Goal: Information Seeking & Learning: Learn about a topic

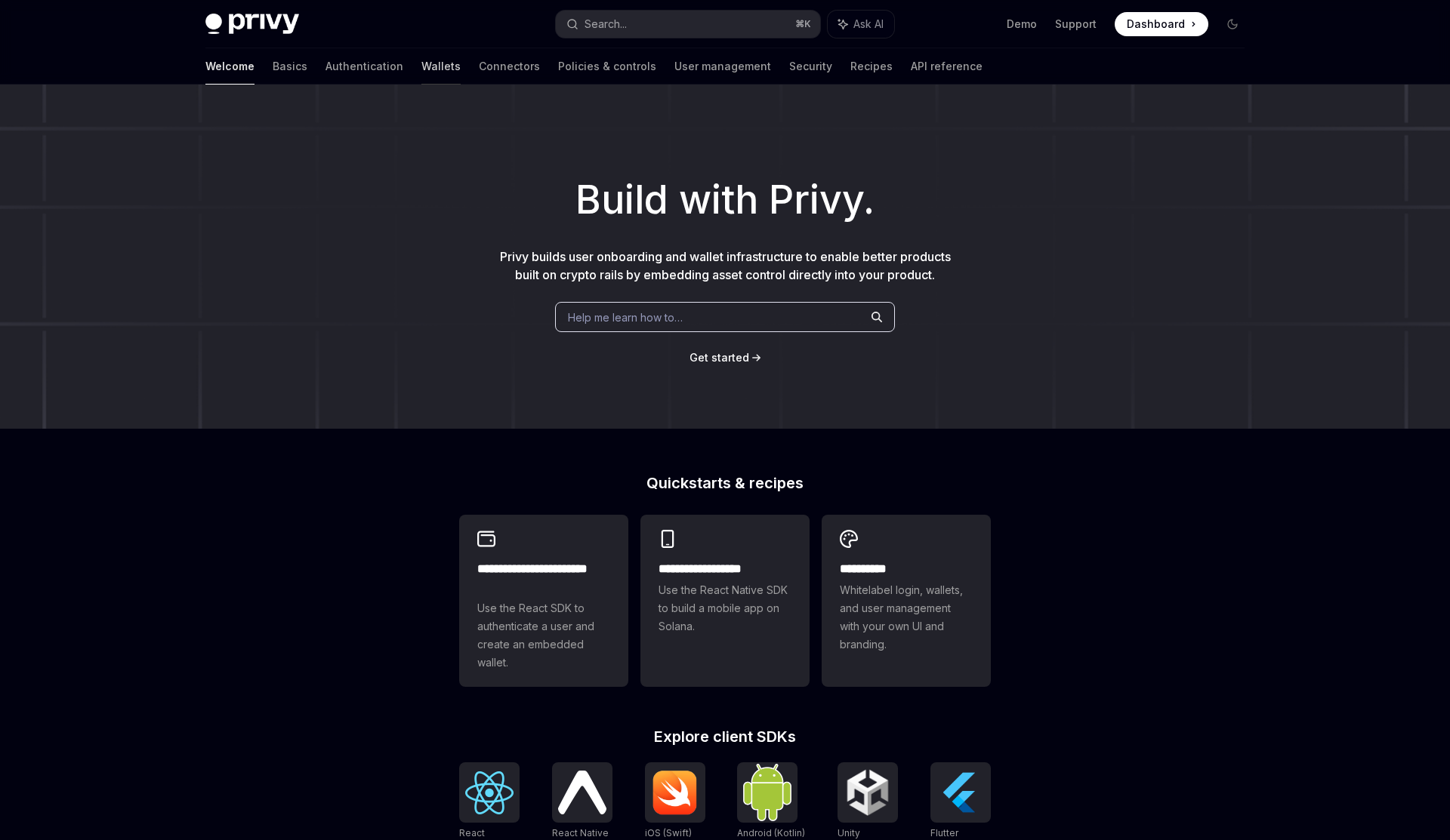
click at [422, 69] on link "Wallets" at bounding box center [441, 66] width 40 height 37
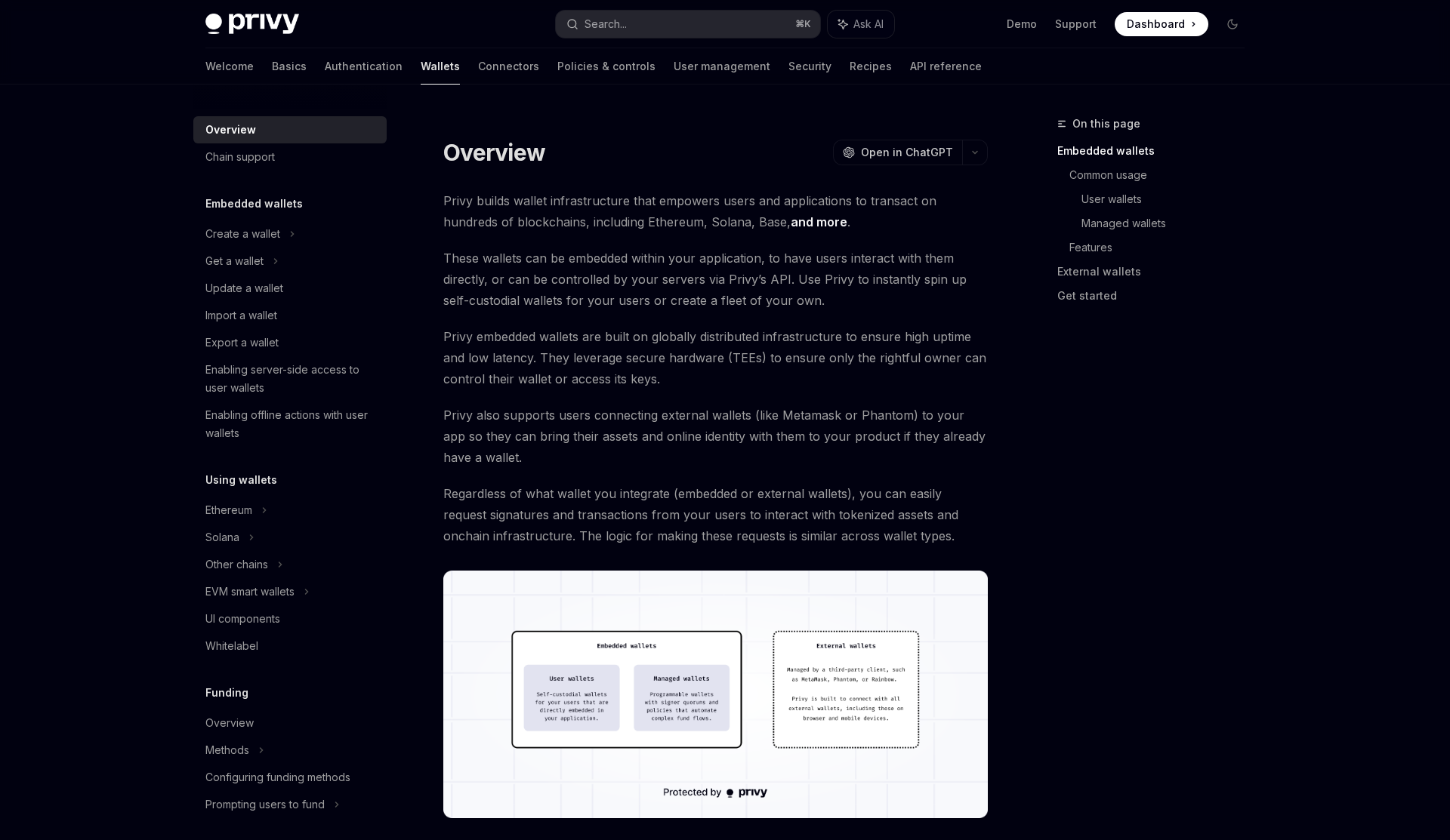
click at [477, 299] on span "These wallets can be embedded within your application, to have users interact w…" at bounding box center [715, 278] width 545 height 63
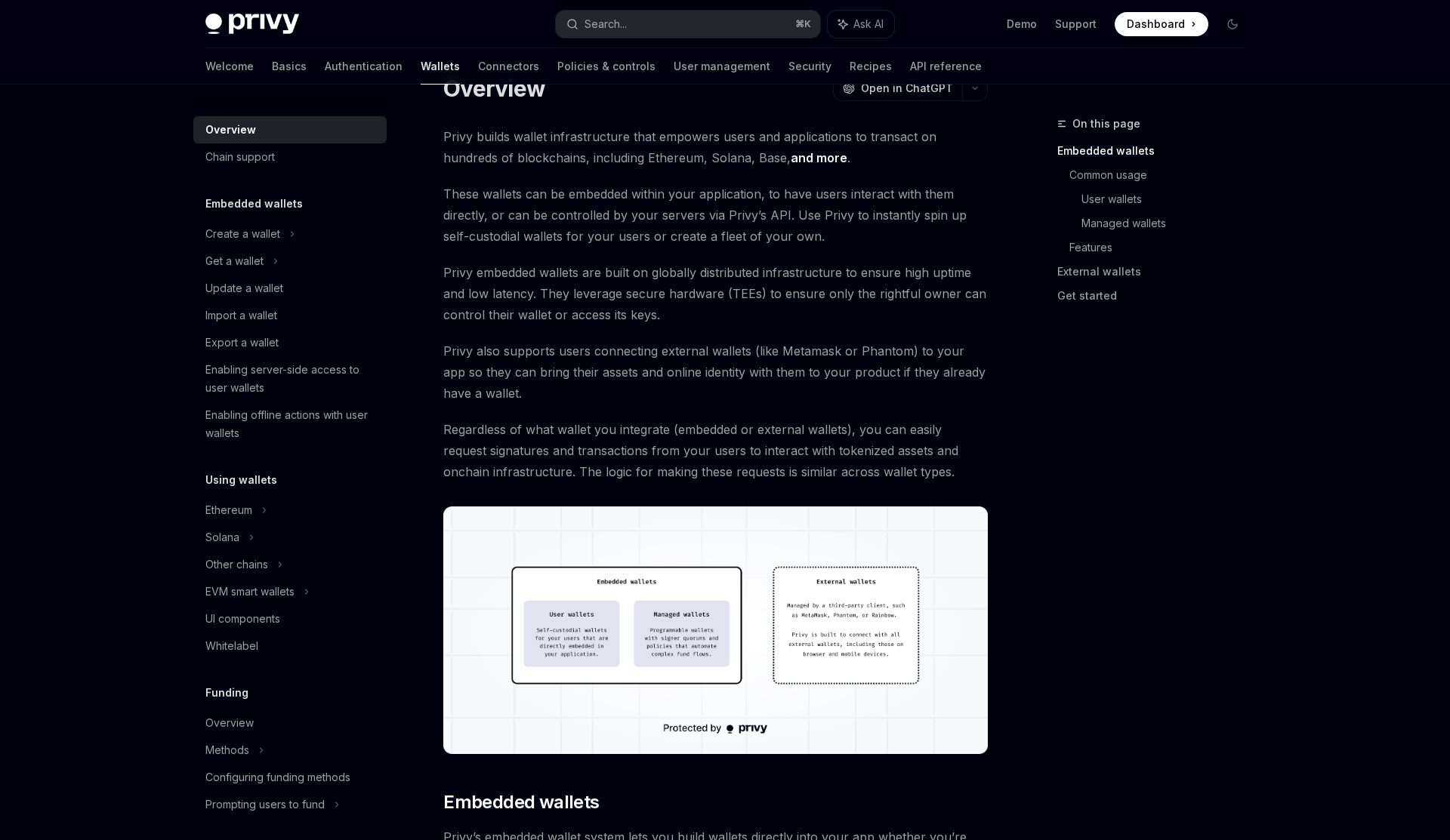
scroll to position [73, 0]
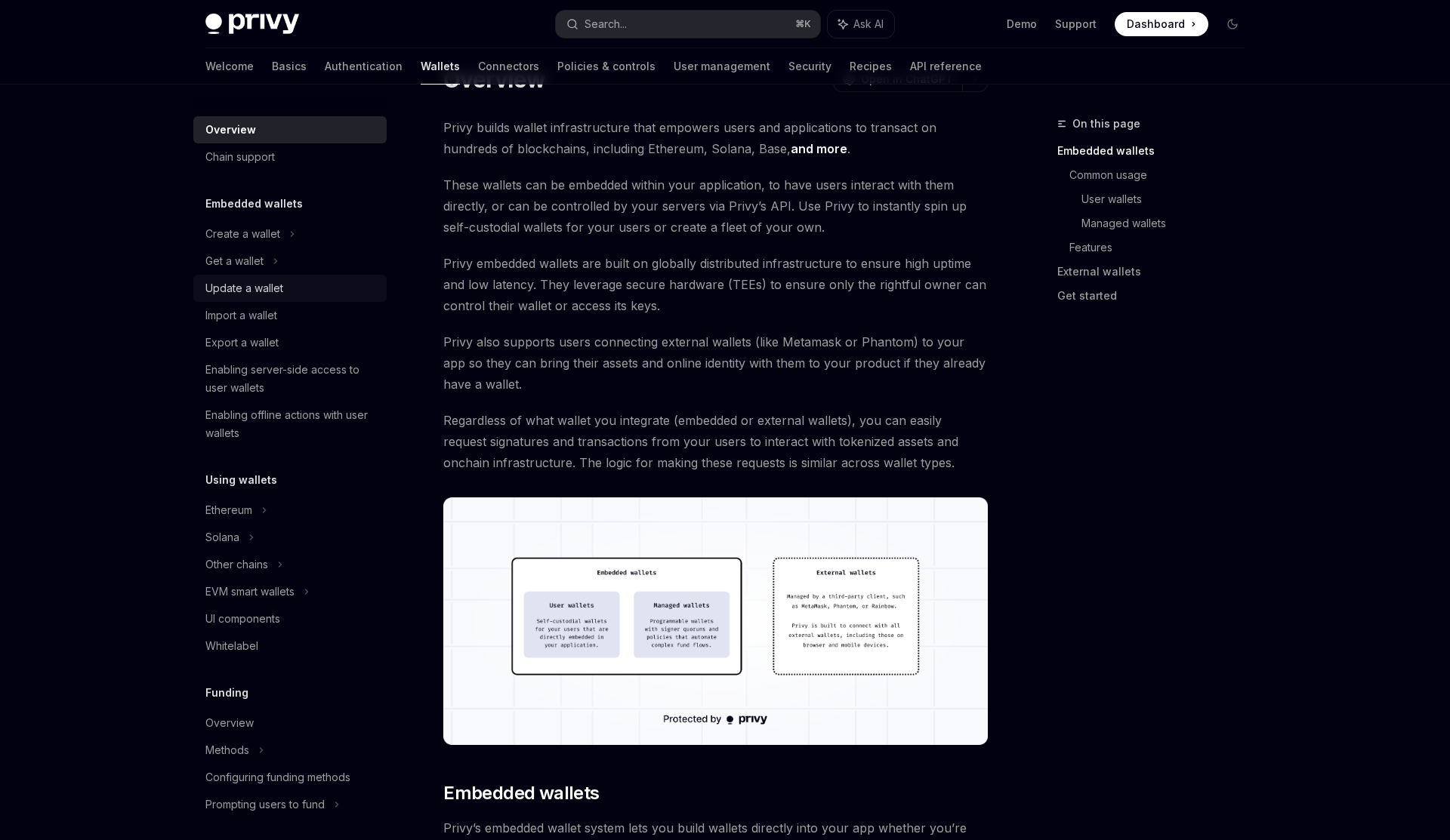
click at [247, 277] on link "Update a wallet" at bounding box center [289, 288] width 193 height 27
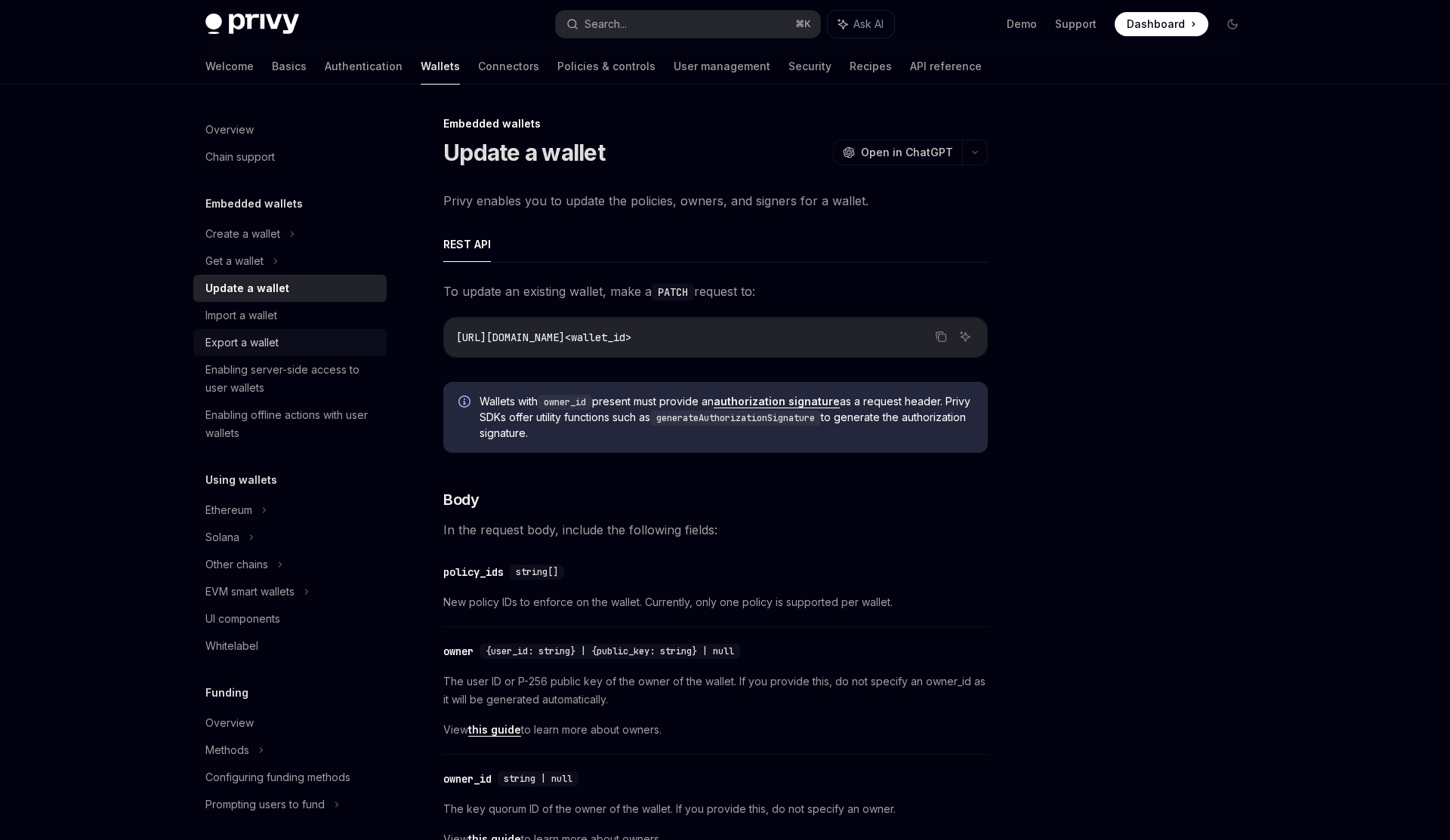
click at [259, 332] on link "Export a wallet" at bounding box center [289, 342] width 193 height 27
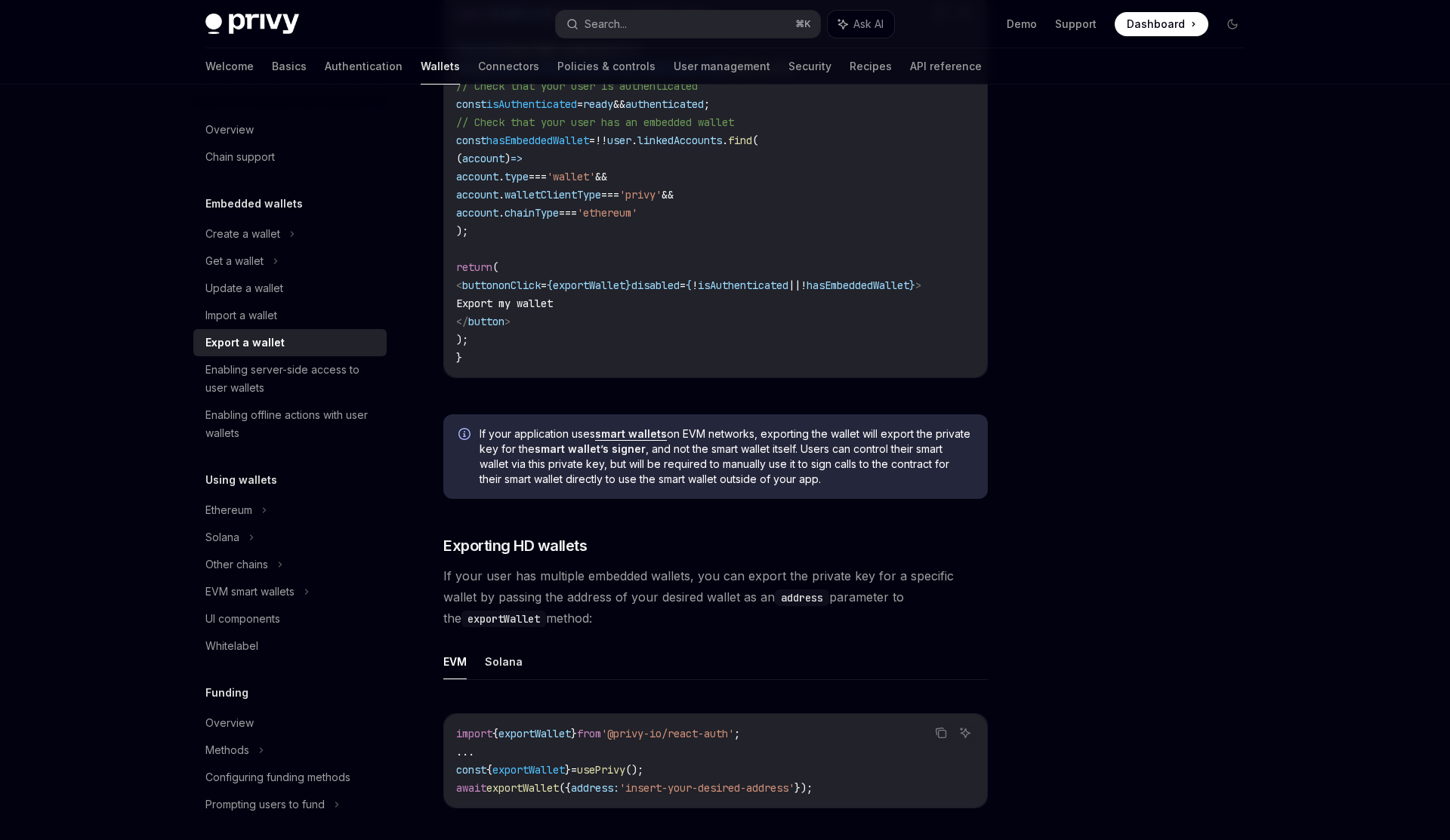
scroll to position [1228, 0]
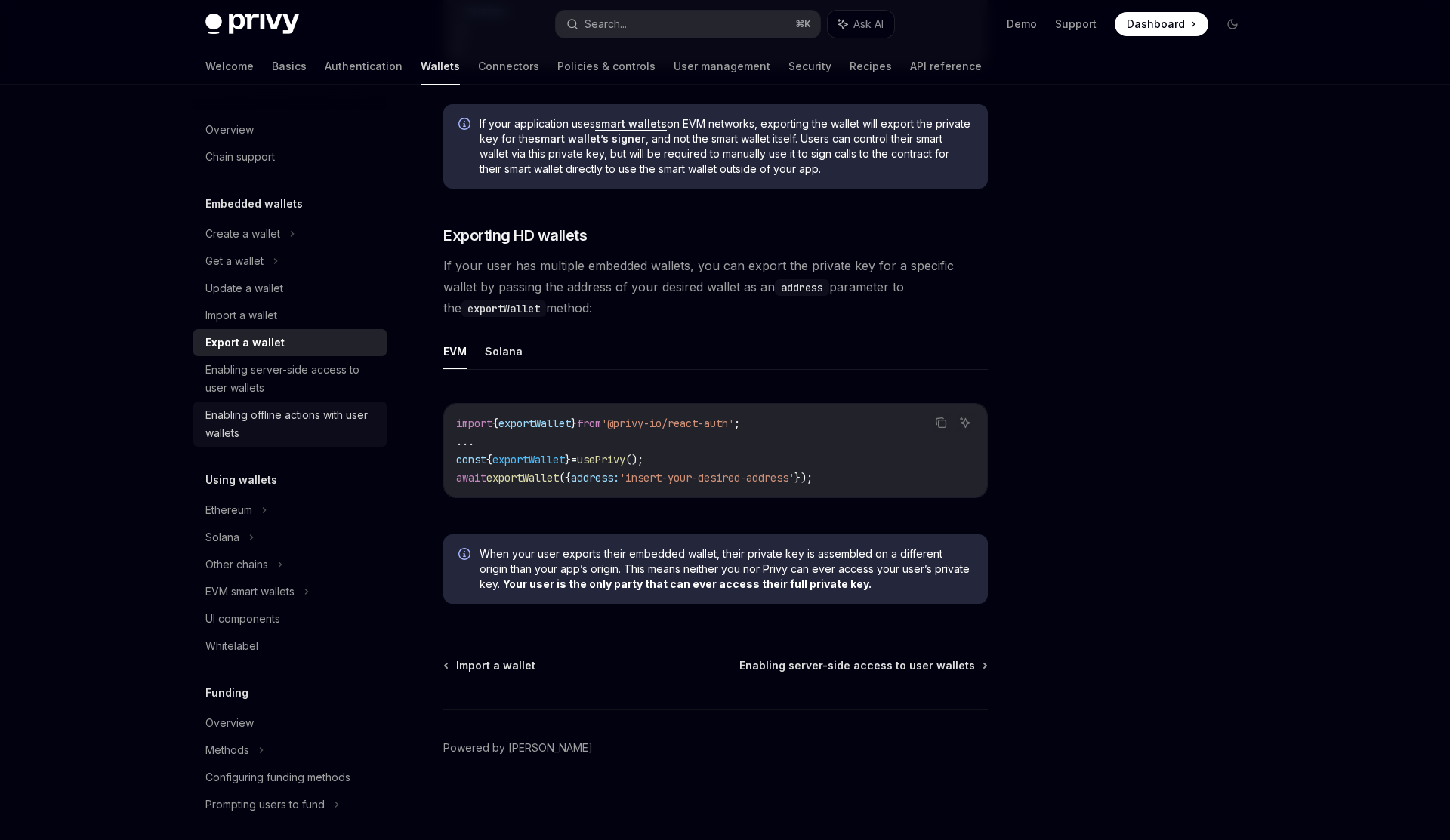
click at [228, 435] on div "Enabling offline actions with user wallets" at bounding box center [291, 424] width 172 height 37
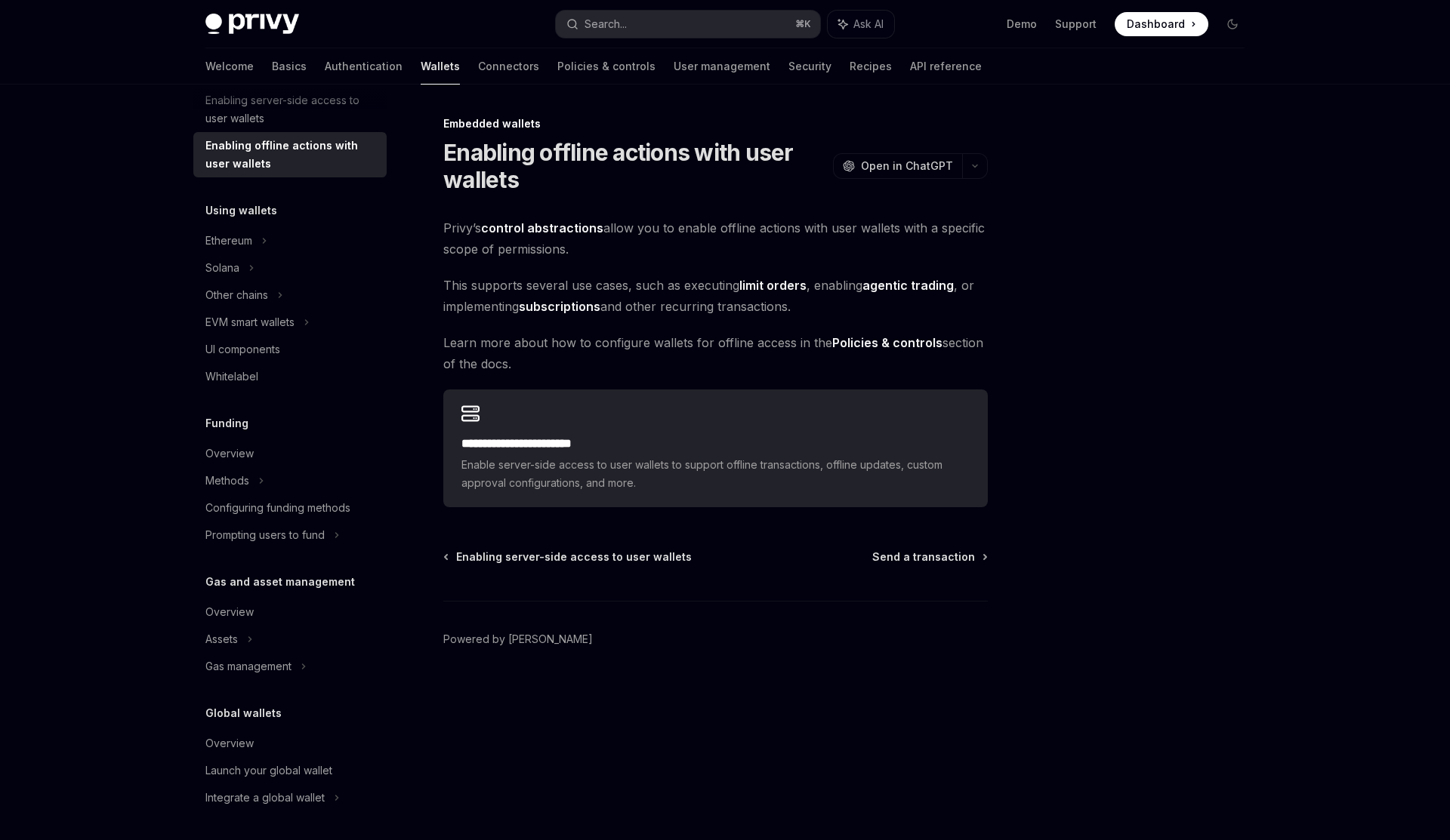
scroll to position [271, 0]
click at [343, 308] on div "Integrate a global wallet" at bounding box center [289, 293] width 193 height 27
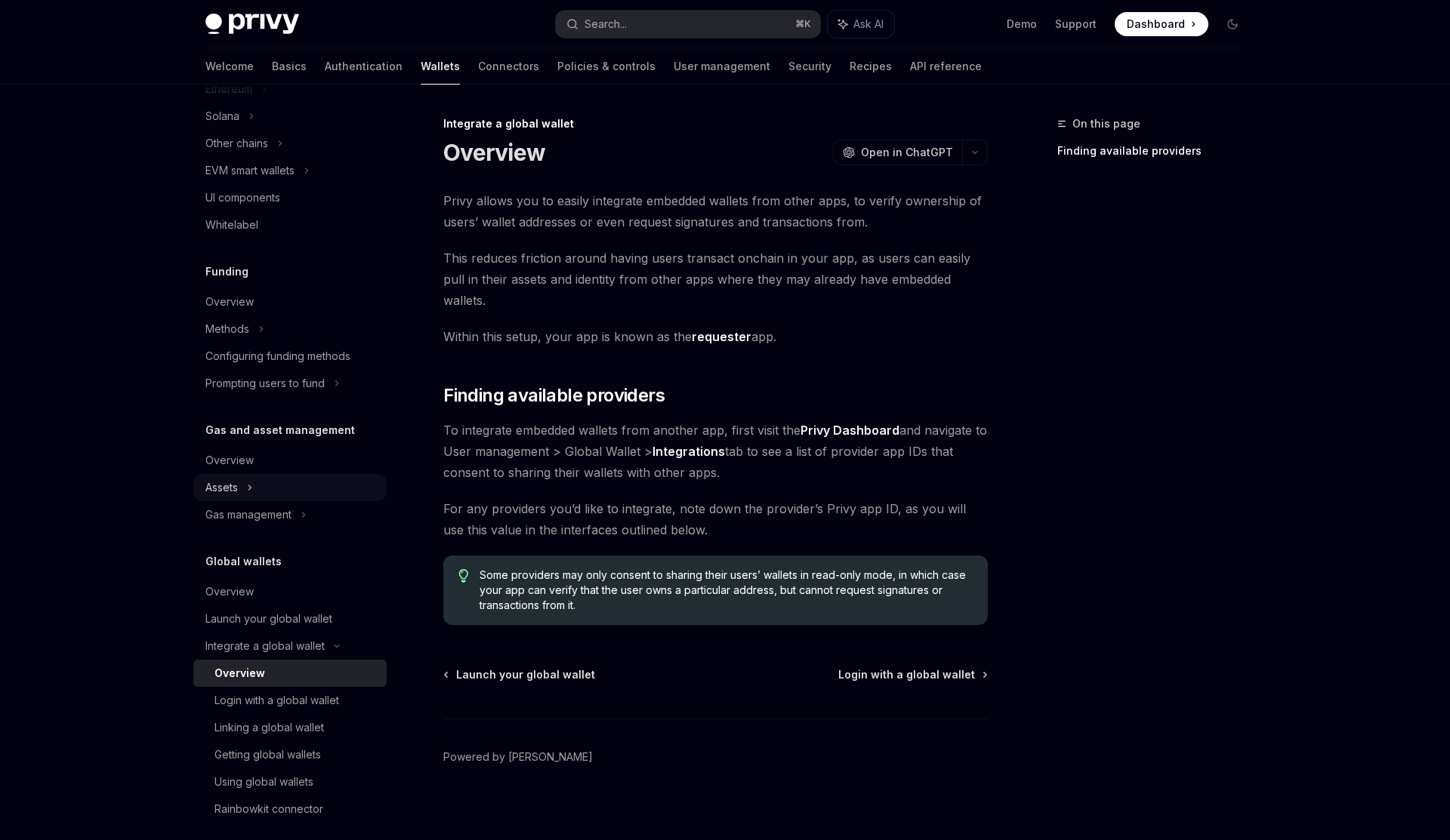
scroll to position [419, 0]
click at [215, 182] on div "Prompting users to fund" at bounding box center [249, 173] width 89 height 18
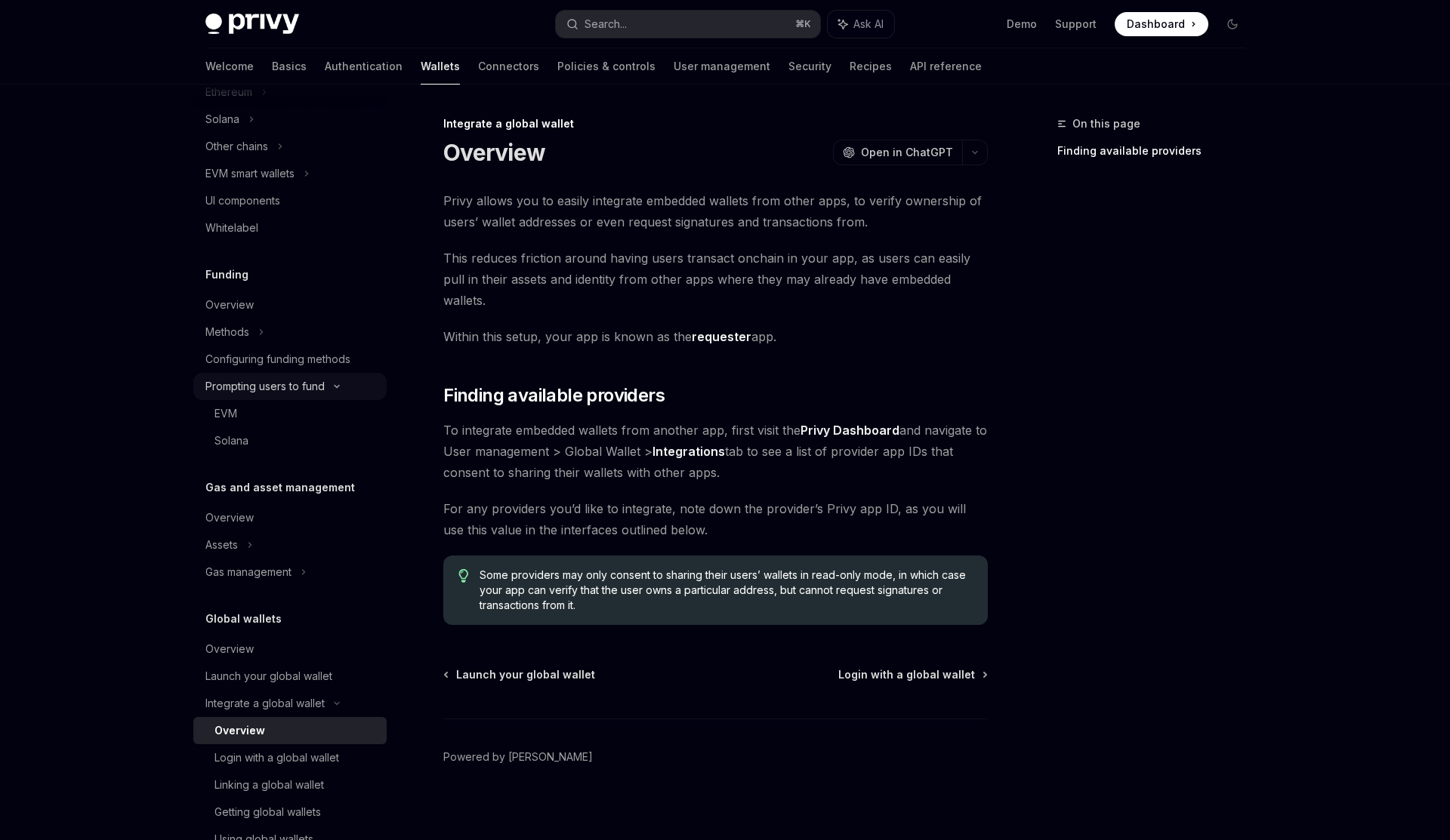
type textarea "*"
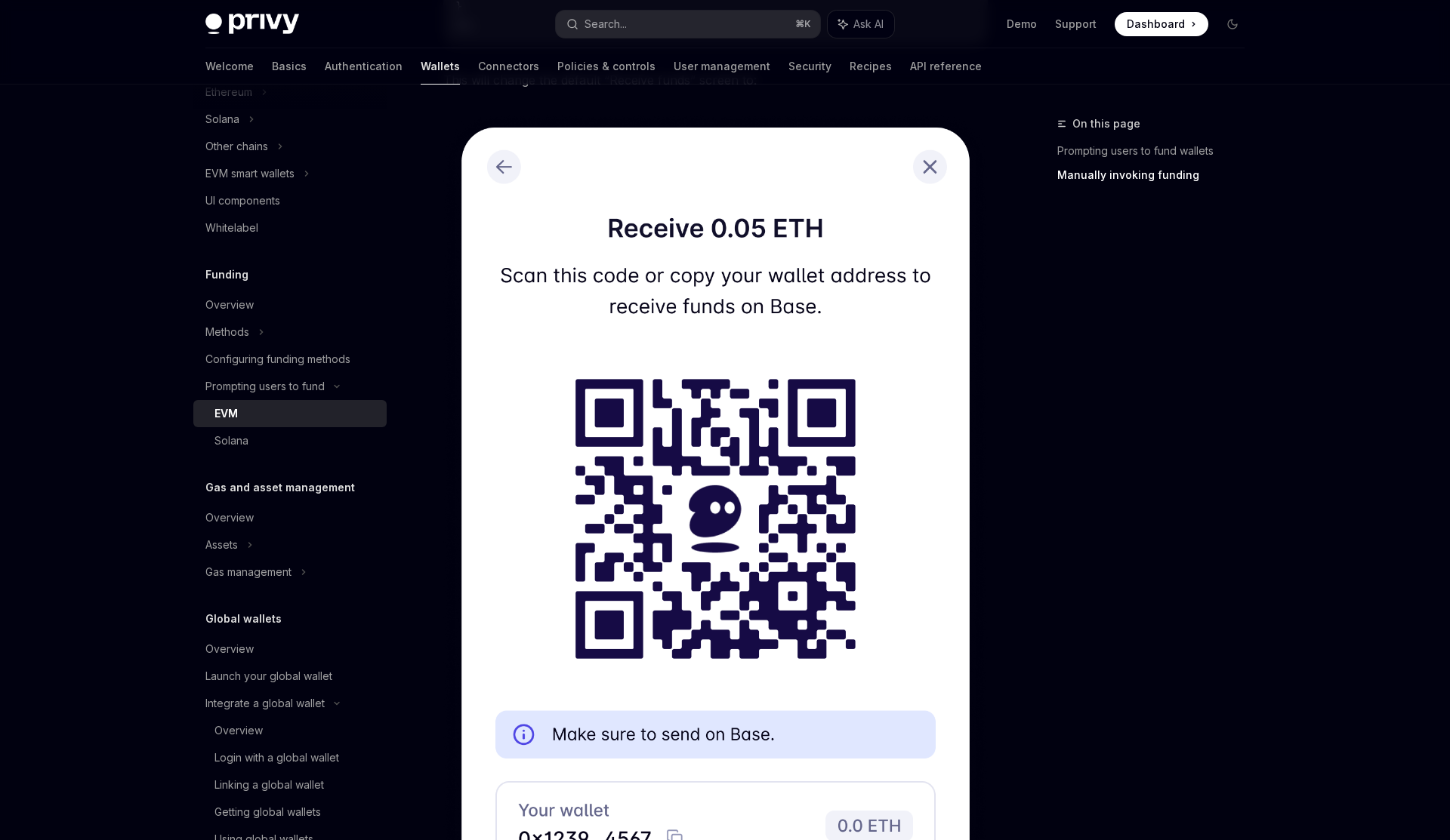
scroll to position [4408, 0]
